Goal: Task Accomplishment & Management: Manage account settings

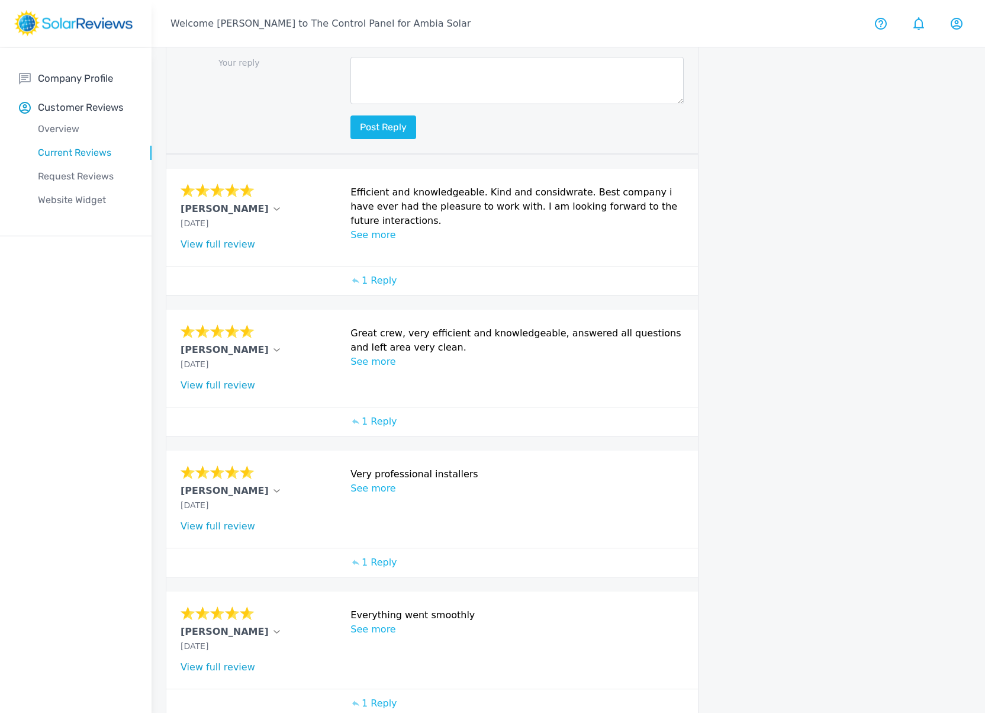
scroll to position [684, 0]
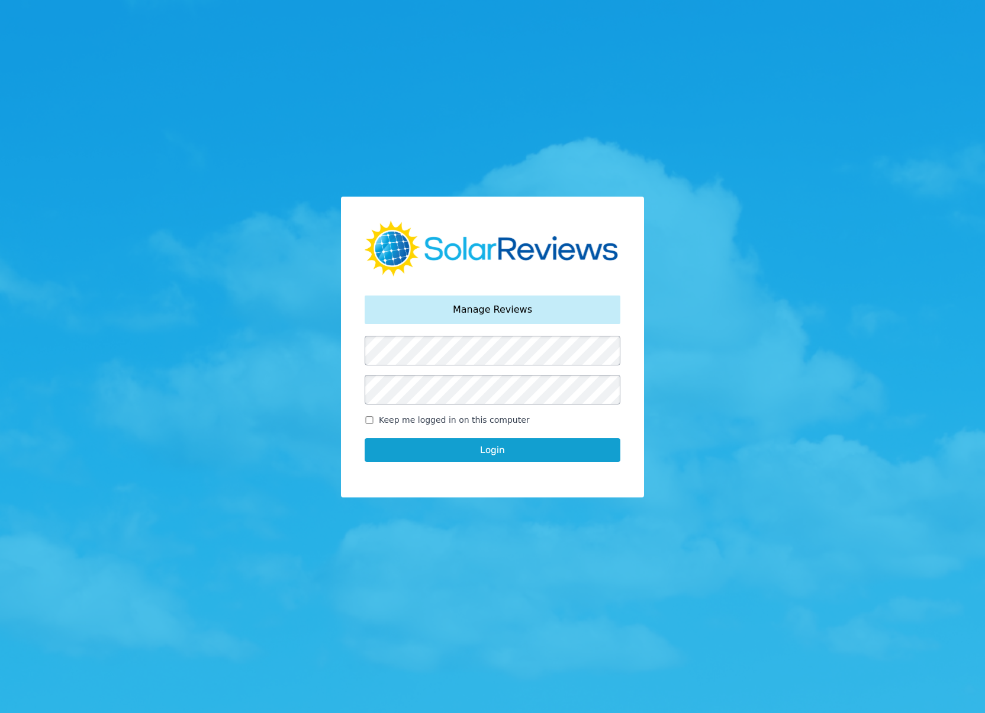
drag, startPoint x: 539, startPoint y: 545, endPoint x: 536, endPoint y: 467, distance: 77.6
click at [539, 545] on div "Your password has been reset. Manage Reviews Keep me logged in on this computer…" at bounding box center [492, 356] width 985 height 713
click at [534, 452] on button "Login" at bounding box center [493, 450] width 256 height 24
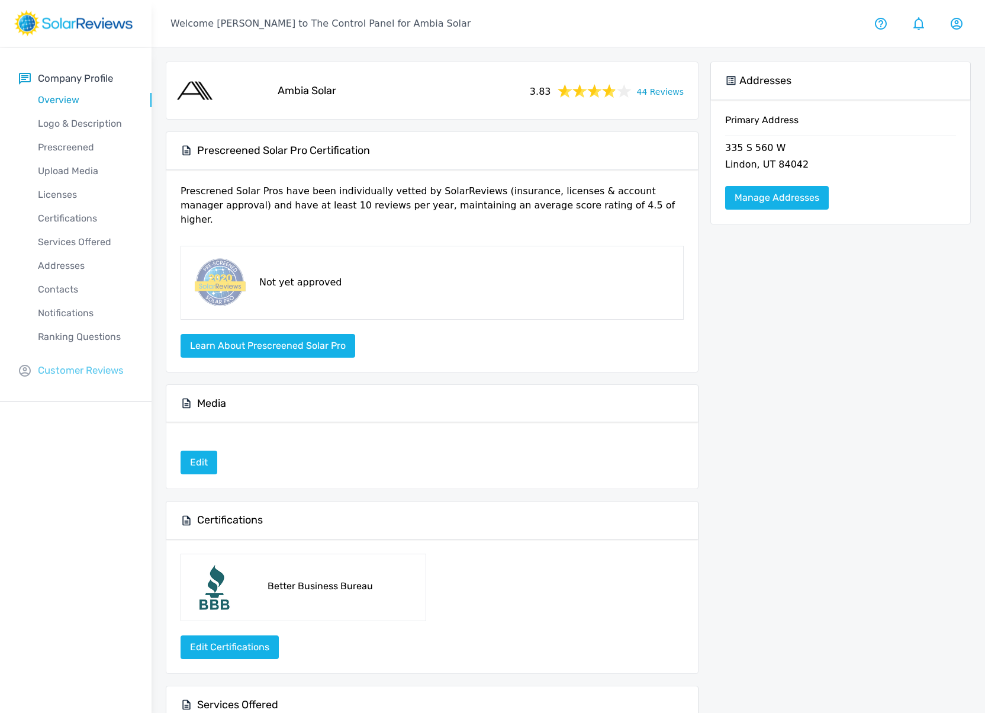
click at [62, 378] on p "Customer Reviews" at bounding box center [81, 370] width 86 height 15
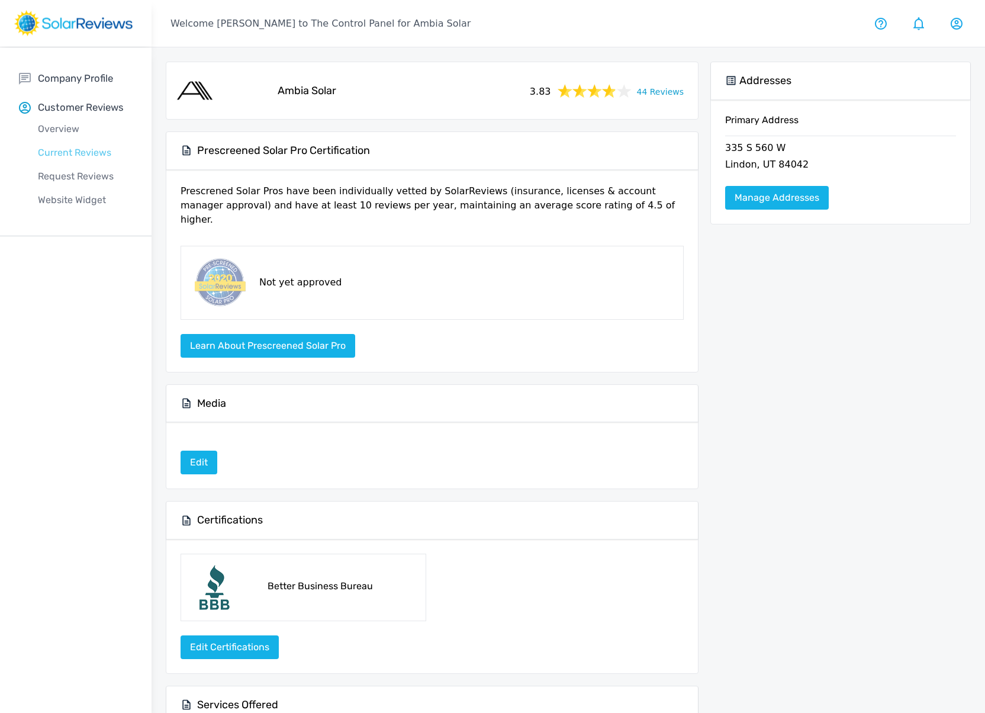
click at [64, 155] on p "Current Reviews" at bounding box center [85, 153] width 133 height 14
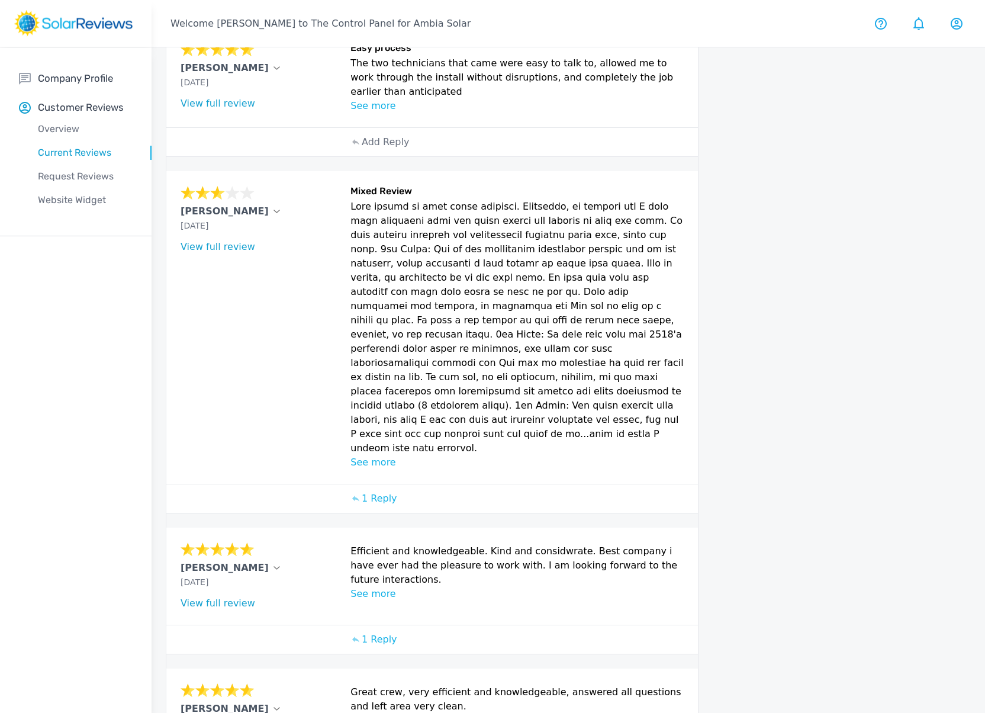
scroll to position [396, 0]
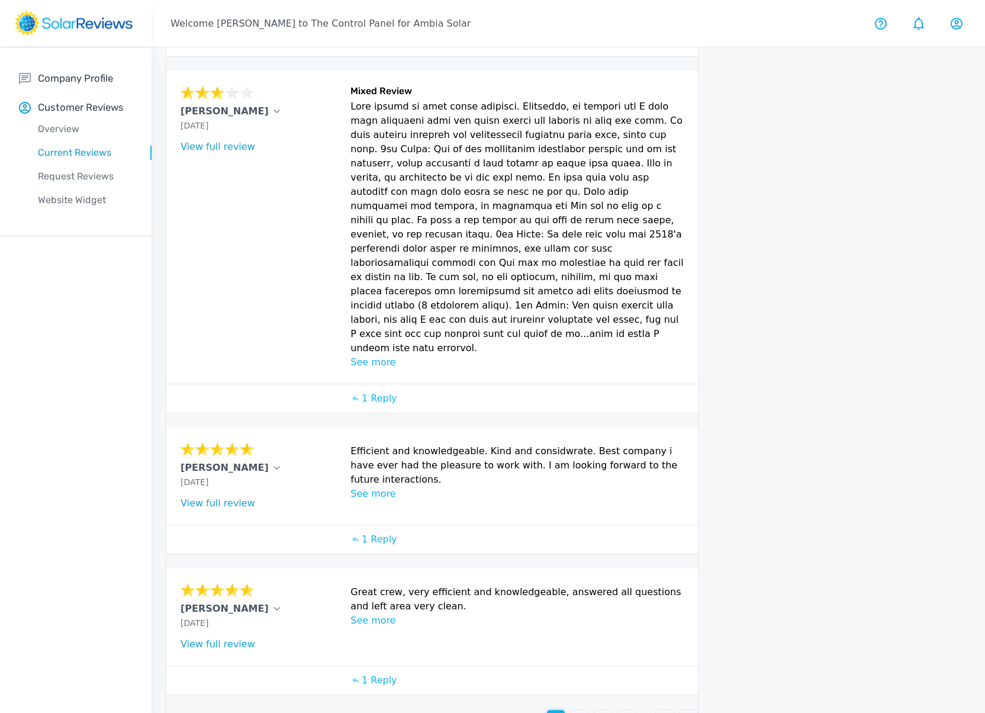
click at [584, 710] on div "2" at bounding box center [580, 719] width 18 height 18
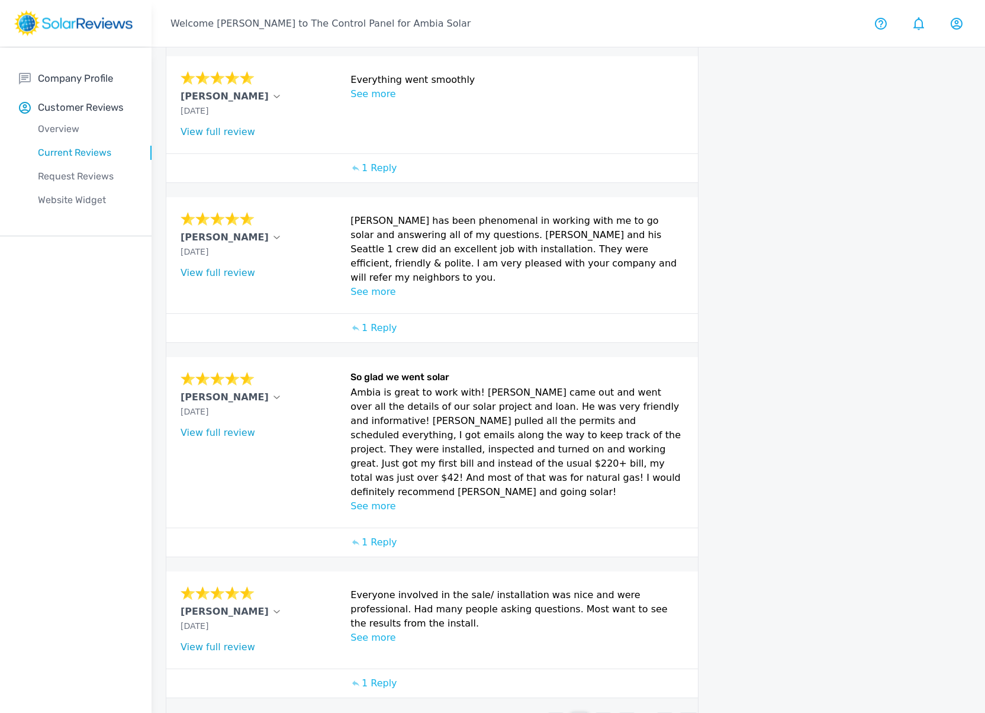
scroll to position [271, 0]
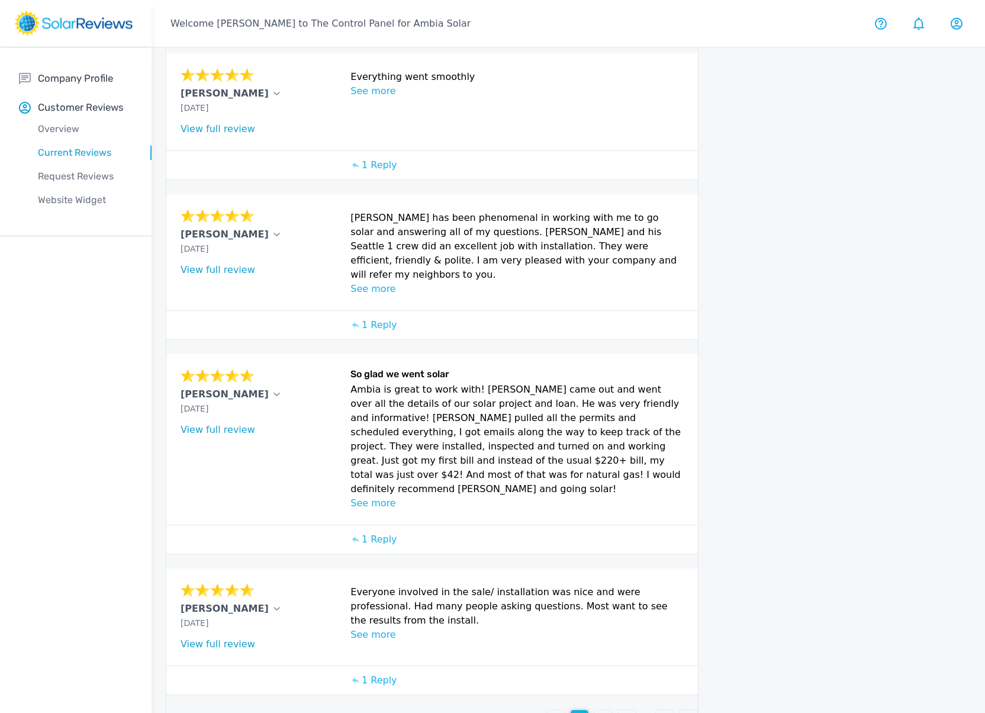
click at [606, 712] on p "3" at bounding box center [603, 719] width 6 height 14
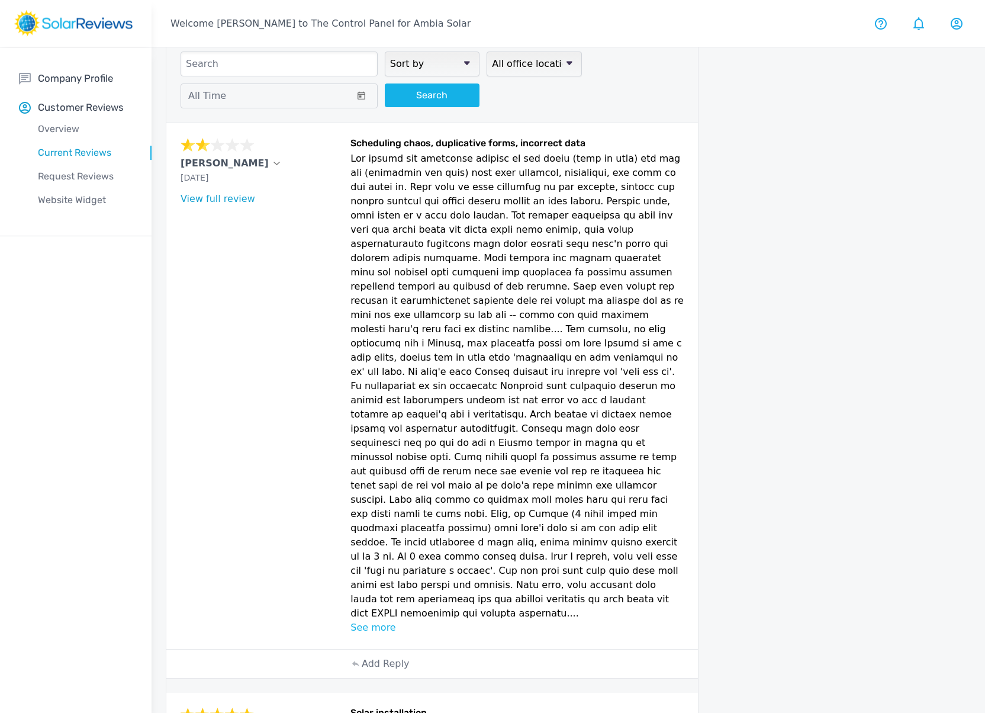
scroll to position [62, 0]
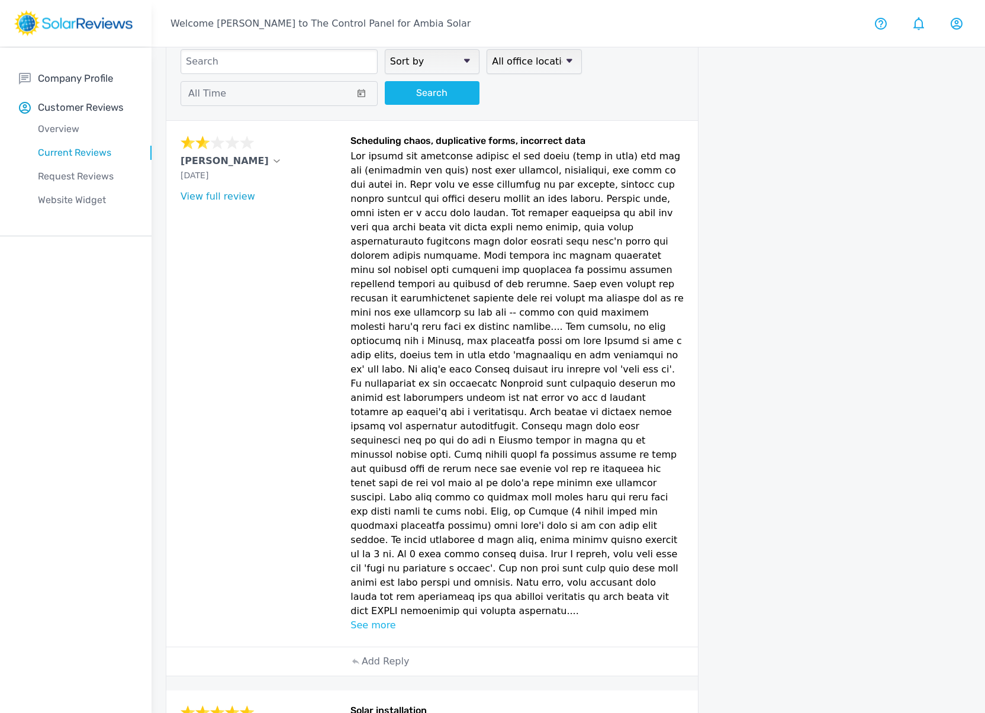
click at [229, 198] on link "View full review" at bounding box center [218, 196] width 75 height 11
